Goal: Information Seeking & Learning: Find specific fact

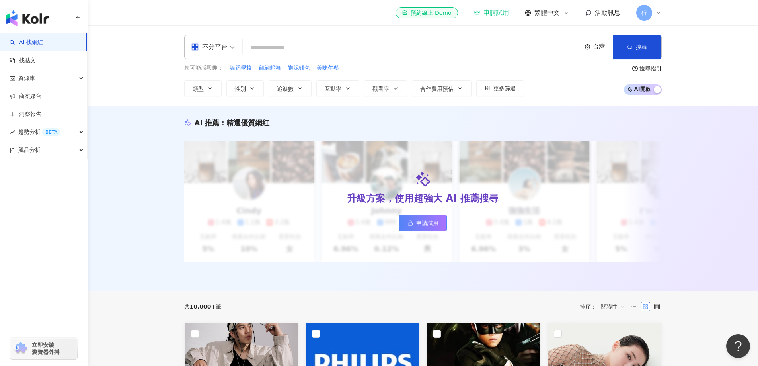
click at [228, 43] on span "不分平台" at bounding box center [213, 47] width 44 height 13
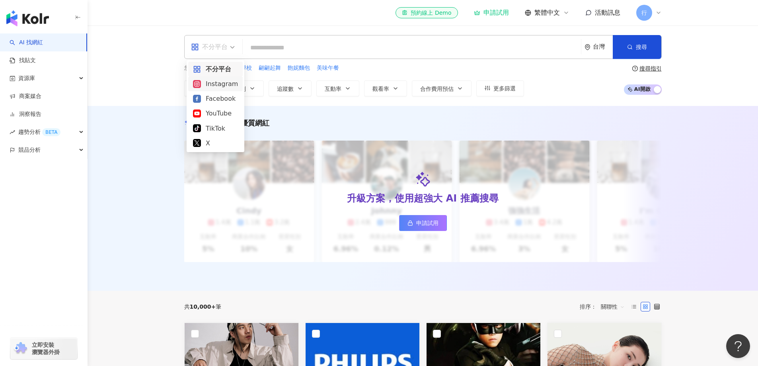
click at [226, 83] on div "Instagram" at bounding box center [215, 84] width 45 height 10
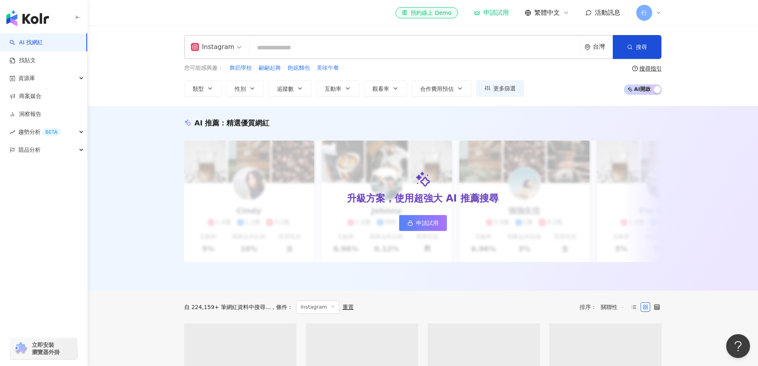
click at [273, 49] on input "search" at bounding box center [415, 47] width 325 height 15
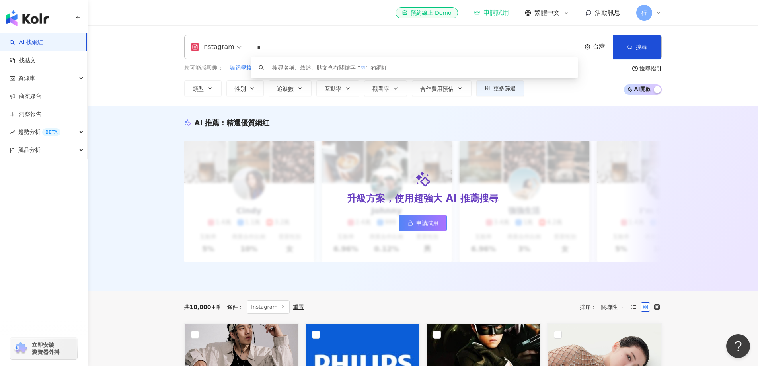
type input "*"
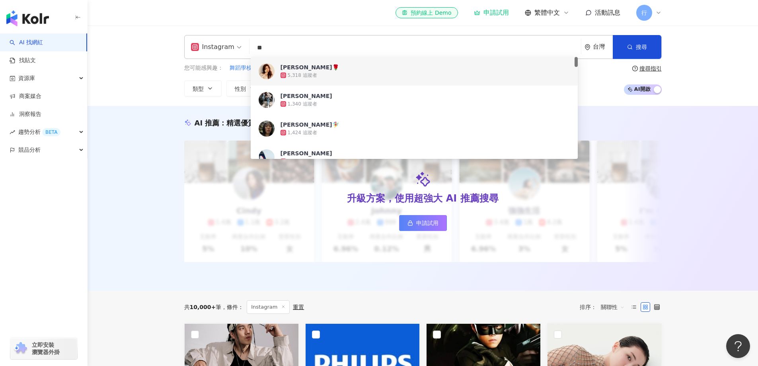
drag, startPoint x: 296, startPoint y: 47, endPoint x: 249, endPoint y: 48, distance: 46.6
click at [249, 48] on div "Instagram ** 台灣 搜尋 286a0e92-a50e-45f6-9096-24baca8e2eba 22d0c0d5-5d32-4b27-b2b5…" at bounding box center [422, 47] width 477 height 24
paste input "**********"
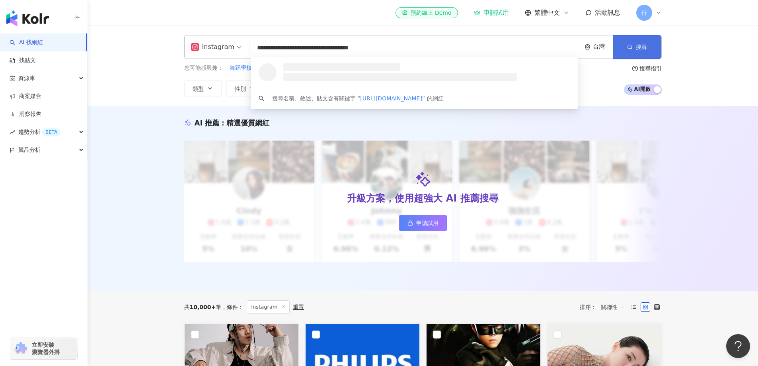
type input "**********"
click at [628, 51] on button "搜尋" at bounding box center [637, 47] width 49 height 24
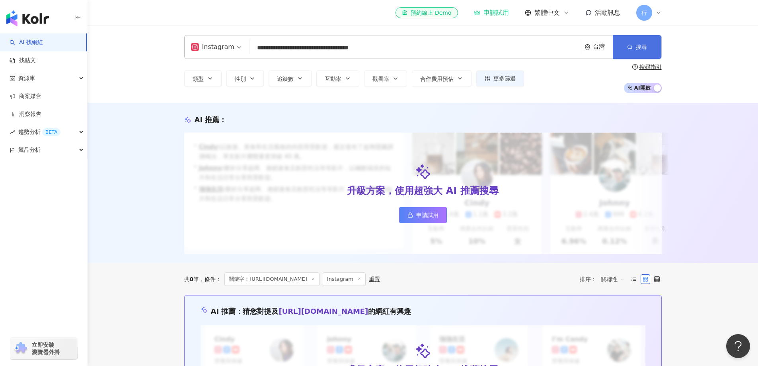
click at [637, 45] on span "搜尋" at bounding box center [641, 47] width 11 height 6
click at [384, 45] on input "**********" at bounding box center [415, 47] width 325 height 15
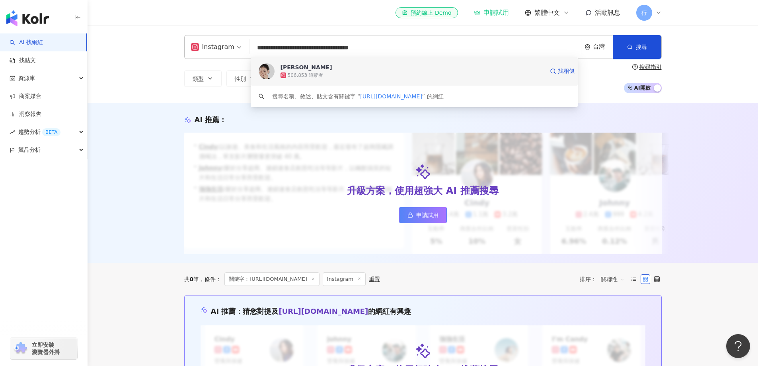
click at [337, 66] on span "[PERSON_NAME]" at bounding box center [411, 67] width 263 height 8
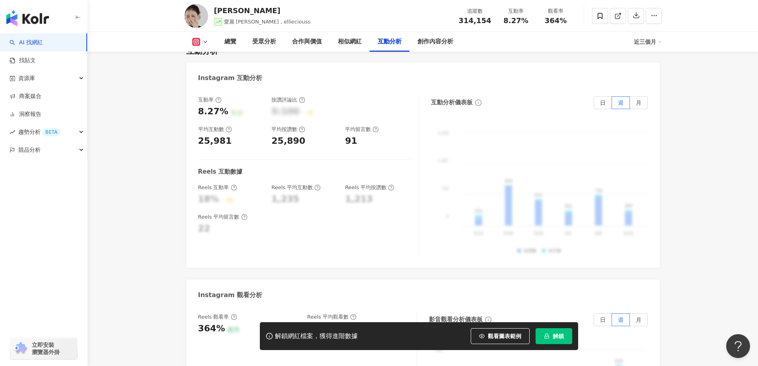
scroll to position [1591, 0]
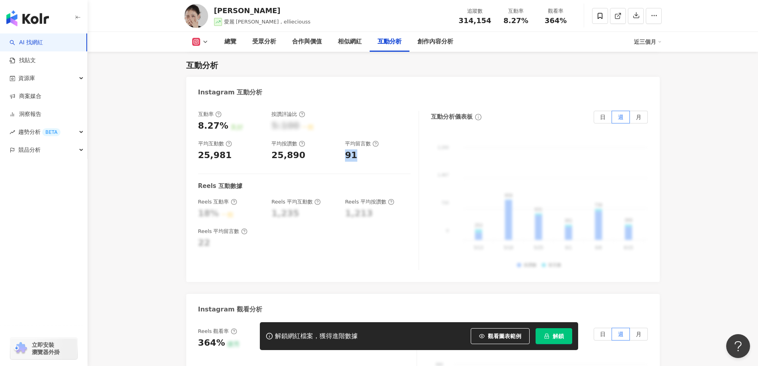
drag, startPoint x: 356, startPoint y: 116, endPoint x: 346, endPoint y: 116, distance: 9.6
click at [346, 149] on div "91" at bounding box center [378, 155] width 66 height 12
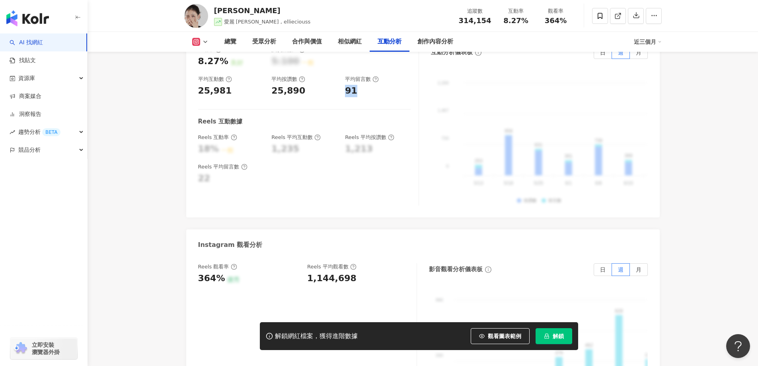
scroll to position [1711, 0]
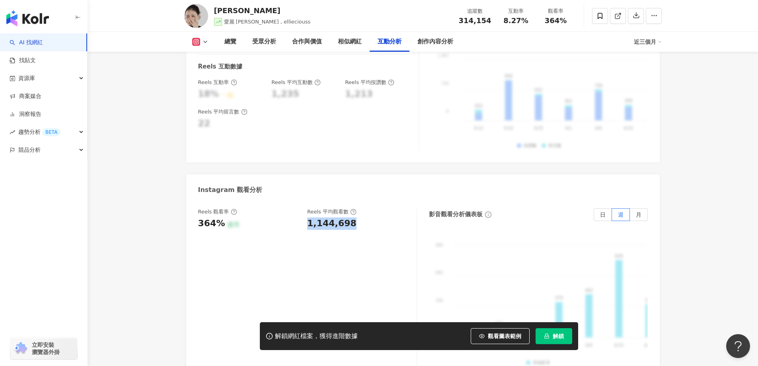
drag, startPoint x: 305, startPoint y: 189, endPoint x: 358, endPoint y: 185, distance: 53.4
click at [358, 208] on div "Reels 觀看率 364% 優秀 Reels 平均觀看數 1,144,698" at bounding box center [303, 218] width 210 height 21
copy div "1,144,698"
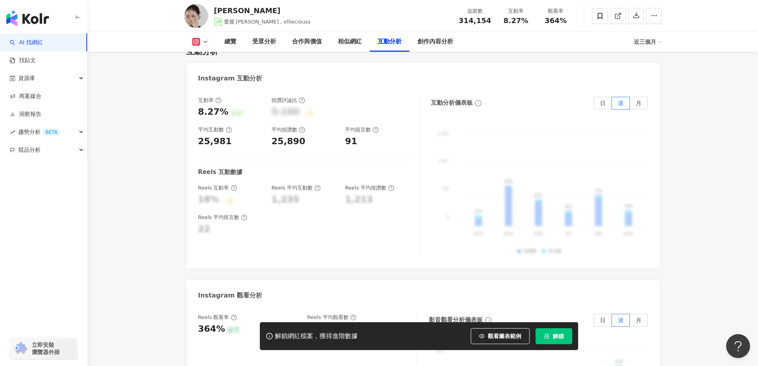
scroll to position [1591, 0]
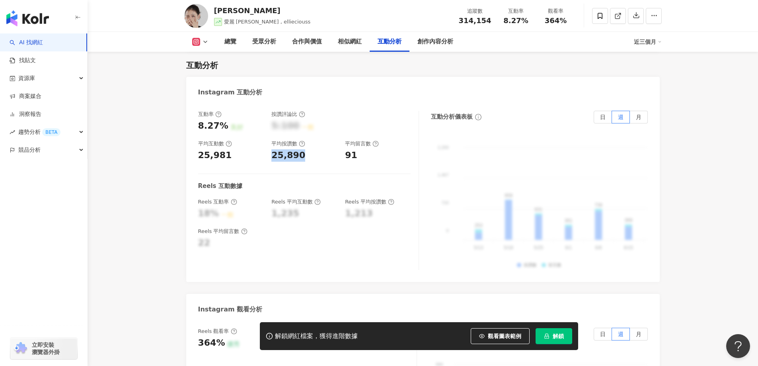
drag, startPoint x: 273, startPoint y: 117, endPoint x: 301, endPoint y: 118, distance: 27.9
click at [301, 149] on div "25,890" at bounding box center [304, 155] width 66 height 12
copy div "25,890"
